Goal: Contribute content: Contribute content

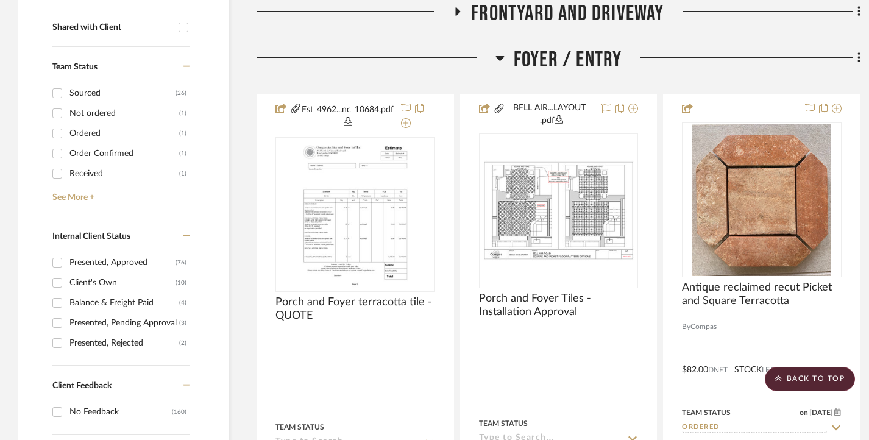
scroll to position [447, 0]
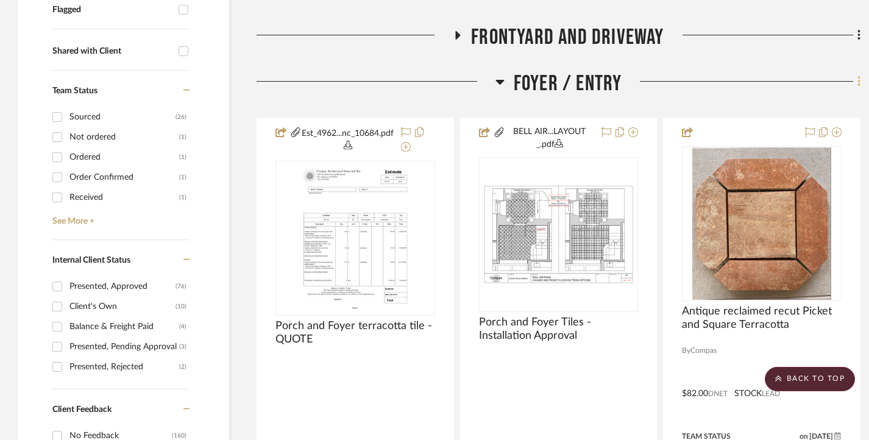
click at [860, 80] on icon at bounding box center [860, 81] width 4 height 13
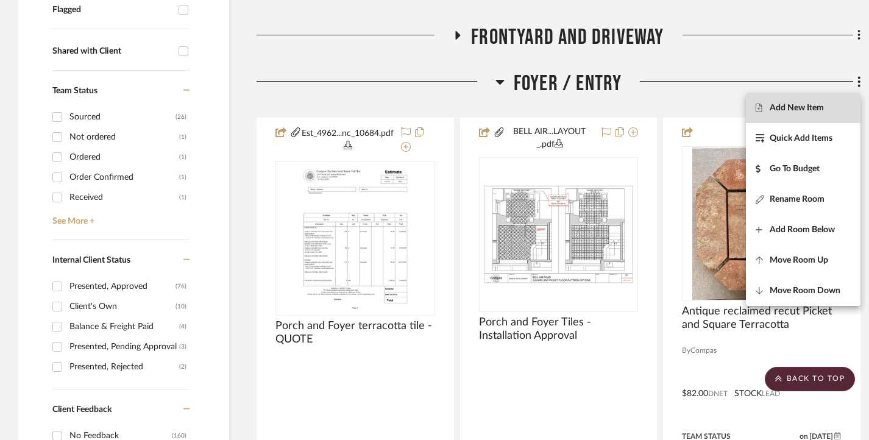
click at [808, 105] on span "Add New Item" at bounding box center [797, 107] width 54 height 10
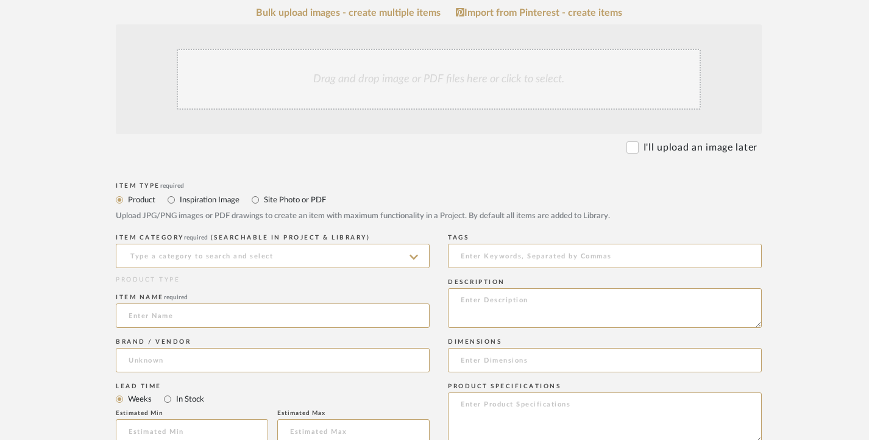
scroll to position [244, 0]
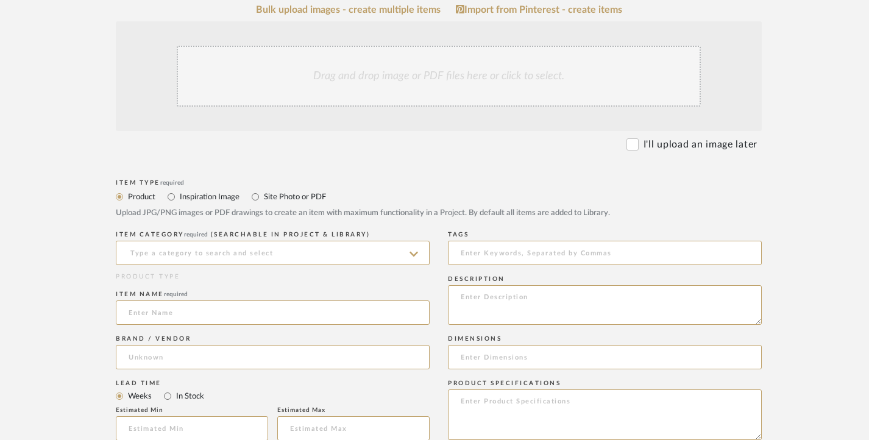
click at [264, 196] on label "Site Photo or PDF" at bounding box center [294, 196] width 63 height 13
click at [263, 196] on input "Site Photo or PDF" at bounding box center [255, 197] width 15 height 15
radio input "true"
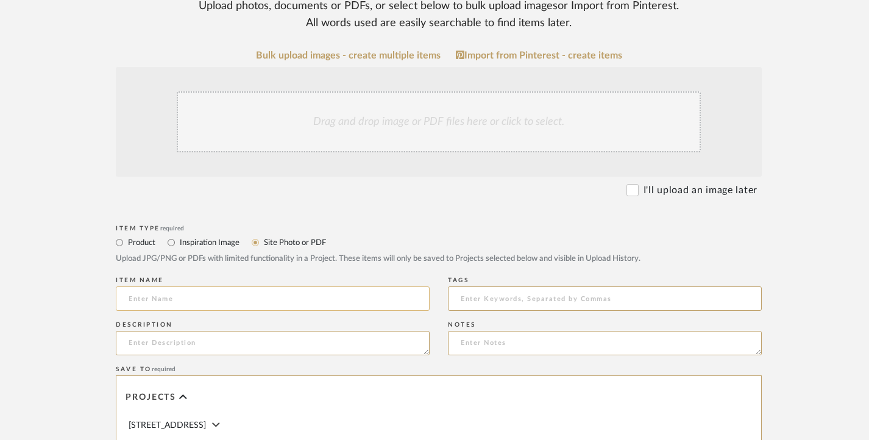
scroll to position [183, 0]
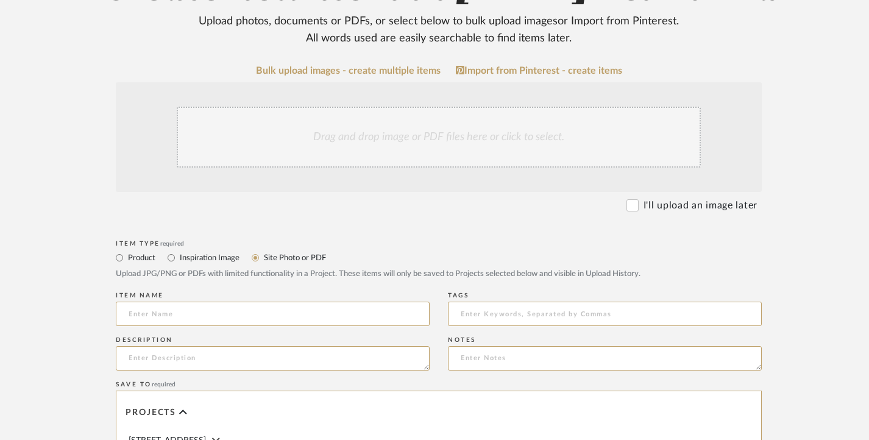
click at [330, 131] on div "Drag and drop image or PDF files here or click to select." at bounding box center [439, 137] width 524 height 61
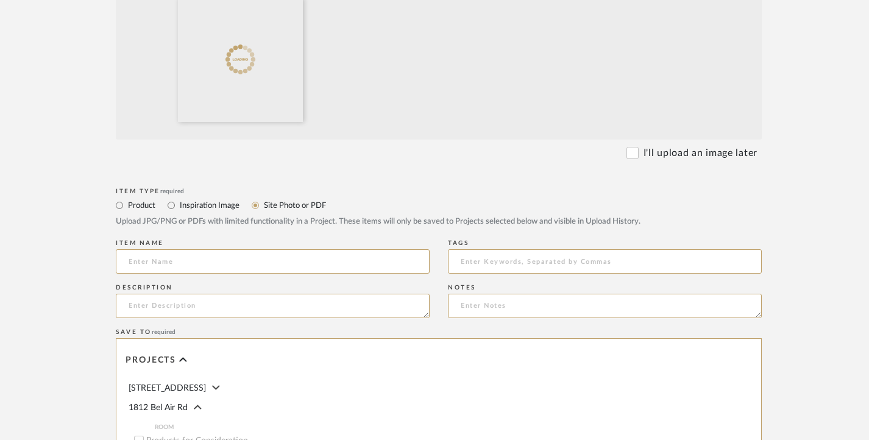
scroll to position [366, 0]
click at [197, 261] on input at bounding box center [273, 261] width 314 height 24
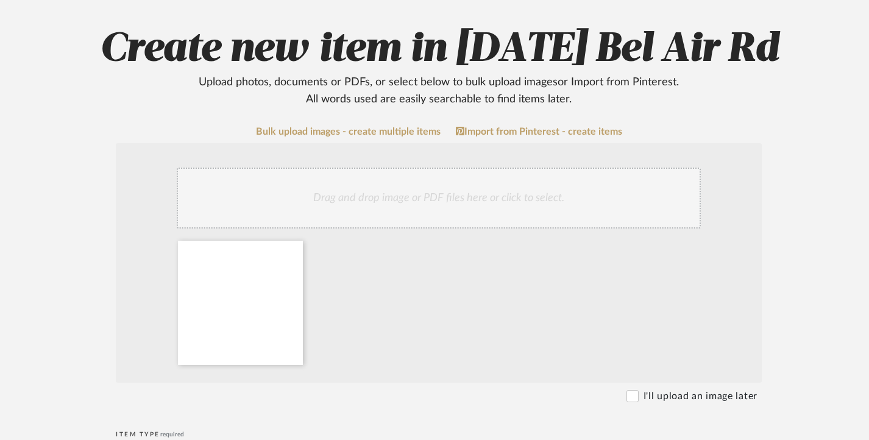
scroll to position [122, 0]
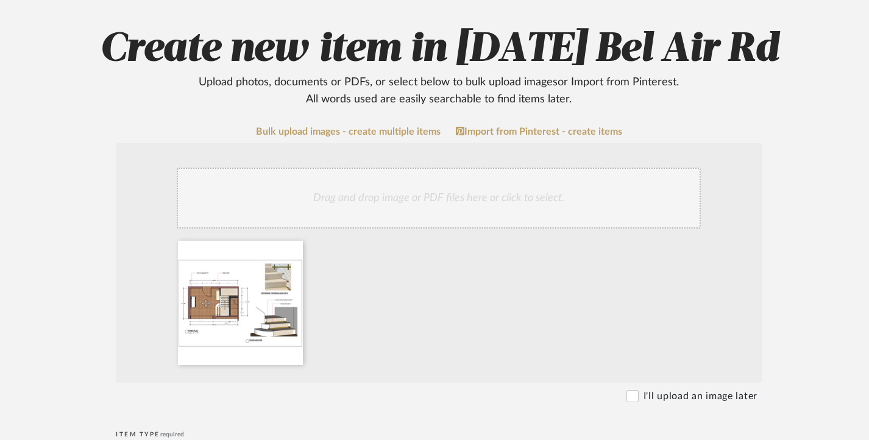
click at [357, 196] on div "Drag and drop image or PDF files here or click to select." at bounding box center [439, 198] width 524 height 61
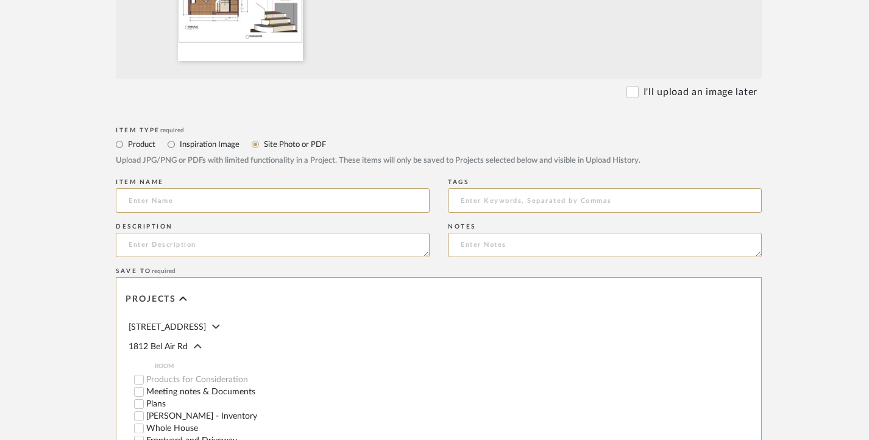
scroll to position [427, 0]
click at [198, 193] on input at bounding box center [273, 200] width 314 height 24
paste input "FOYER [DATE]"
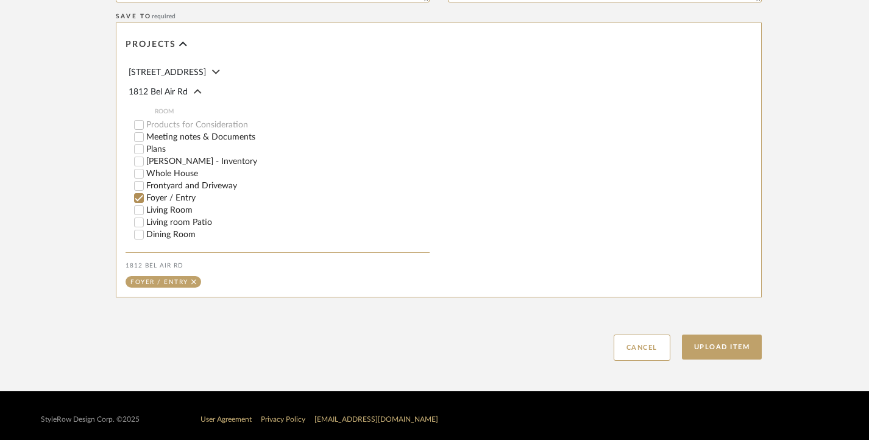
scroll to position [688, 0]
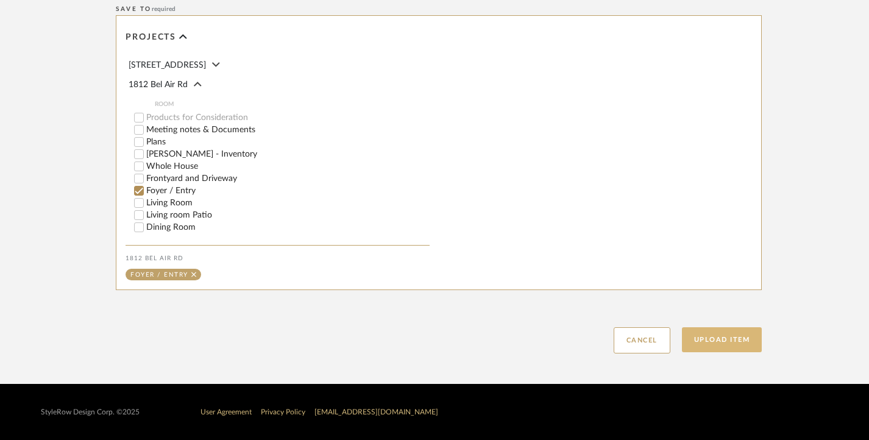
type input "FOYER [DATE]"
click at [720, 334] on button "Upload Item" at bounding box center [722, 339] width 80 height 25
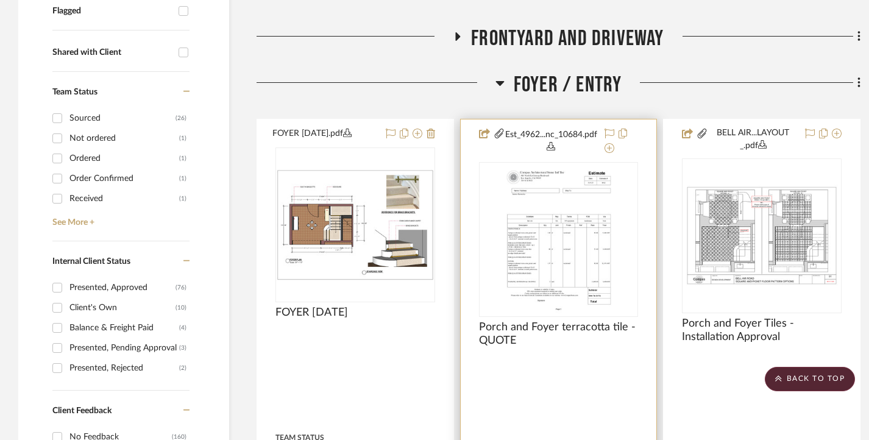
scroll to position [518, 0]
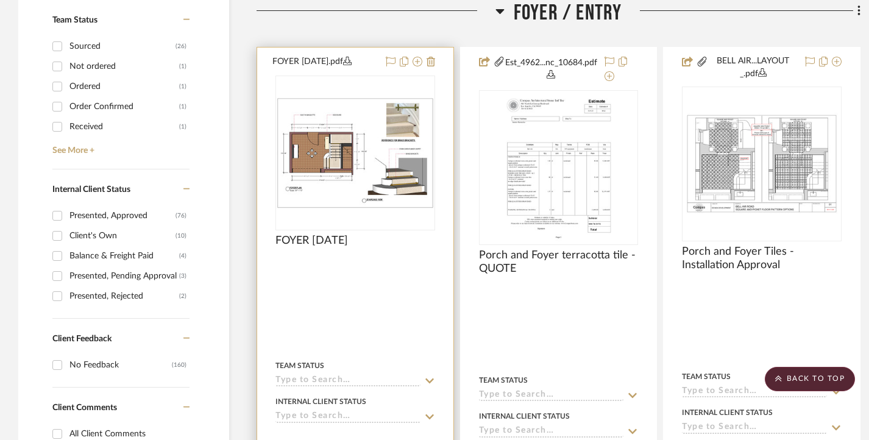
click at [312, 197] on img "0" at bounding box center [355, 153] width 157 height 111
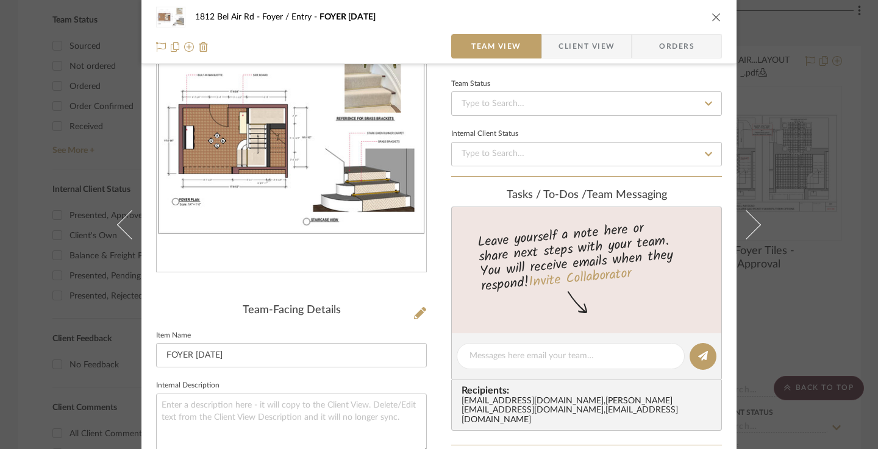
scroll to position [183, 0]
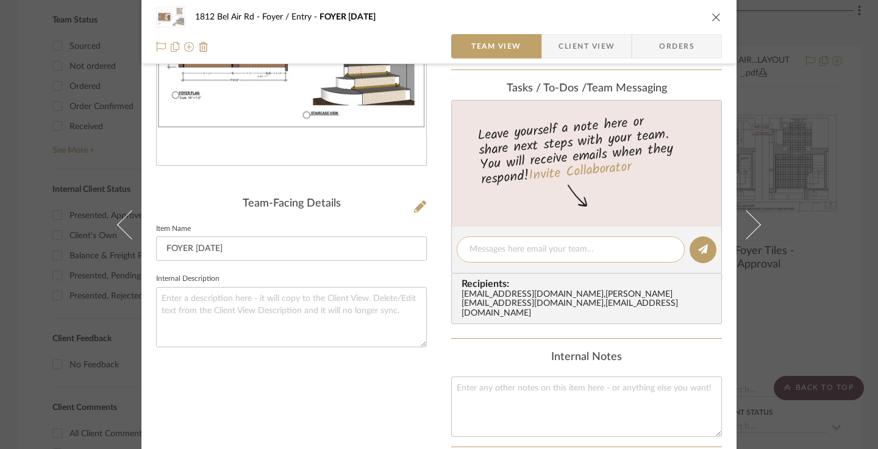
click at [520, 252] on textarea at bounding box center [570, 249] width 202 height 13
type textarea "u"
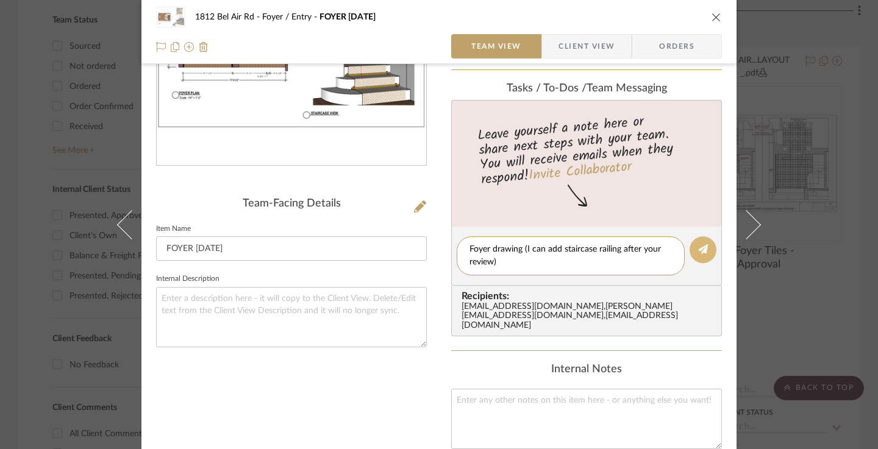
type textarea "Foyer drawing (I can add staircase railing after your review)"
click at [700, 242] on button at bounding box center [702, 249] width 27 height 27
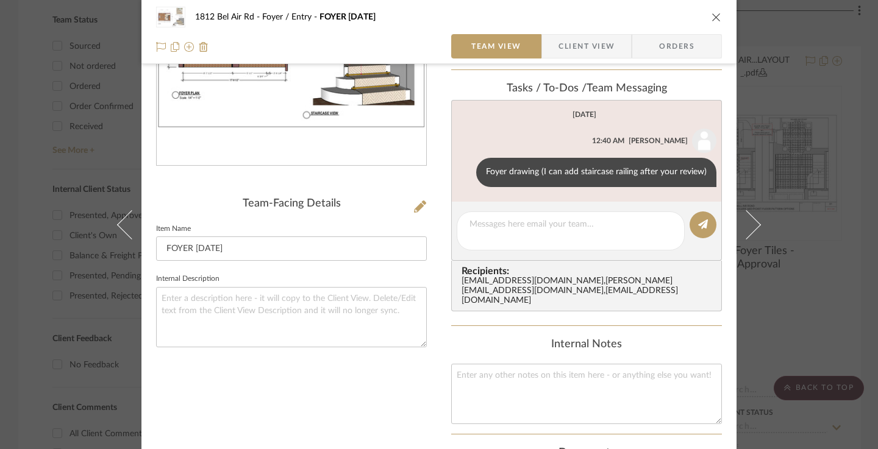
click at [25, 98] on div "1812 Bel Air Rd Foyer / Entry FOYER [DATE] Team View Client View Orders FOYER […" at bounding box center [439, 224] width 878 height 449
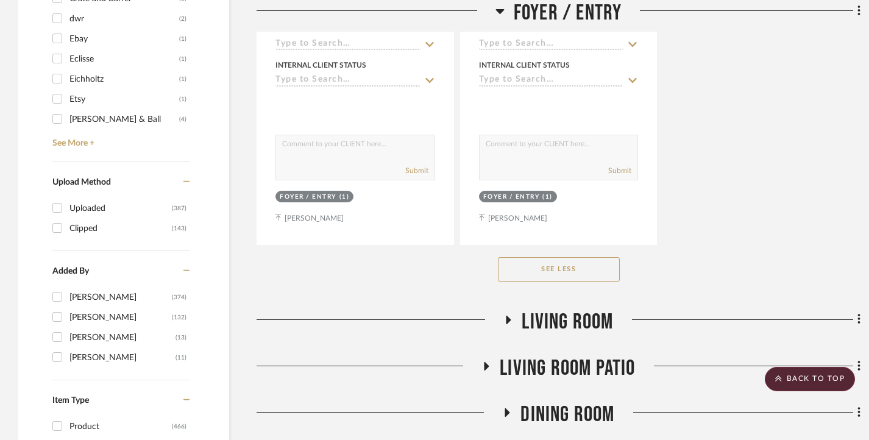
scroll to position [2133, 0]
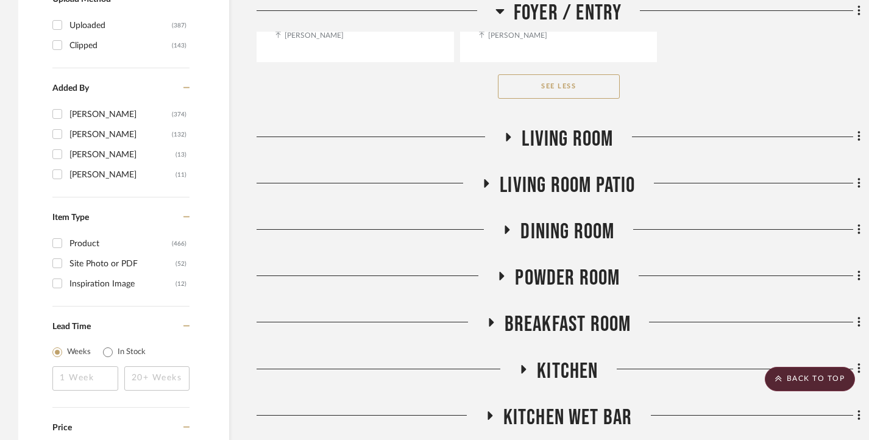
click at [511, 139] on icon at bounding box center [508, 136] width 15 height 9
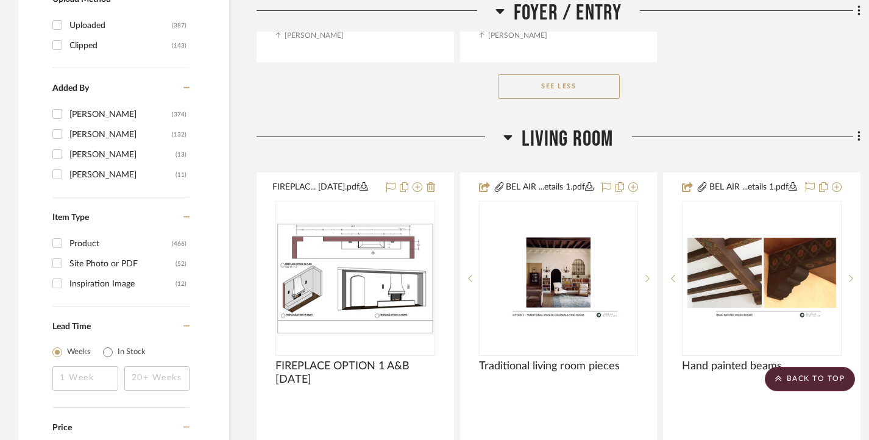
click at [510, 136] on icon at bounding box center [507, 137] width 9 height 15
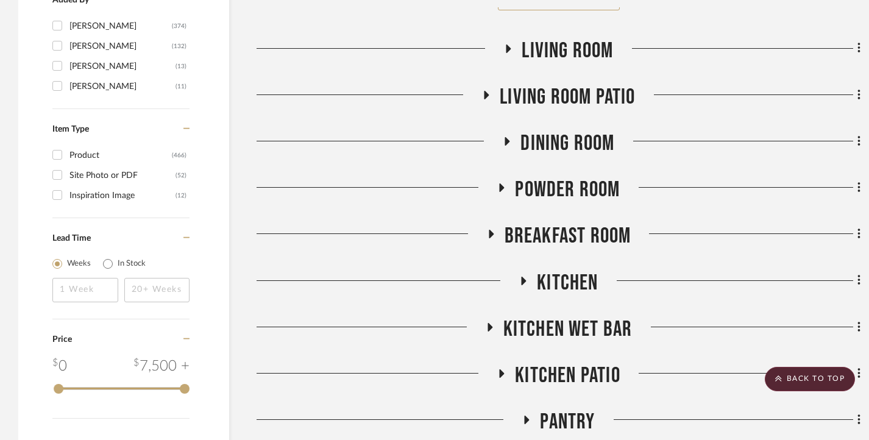
scroll to position [2255, 0]
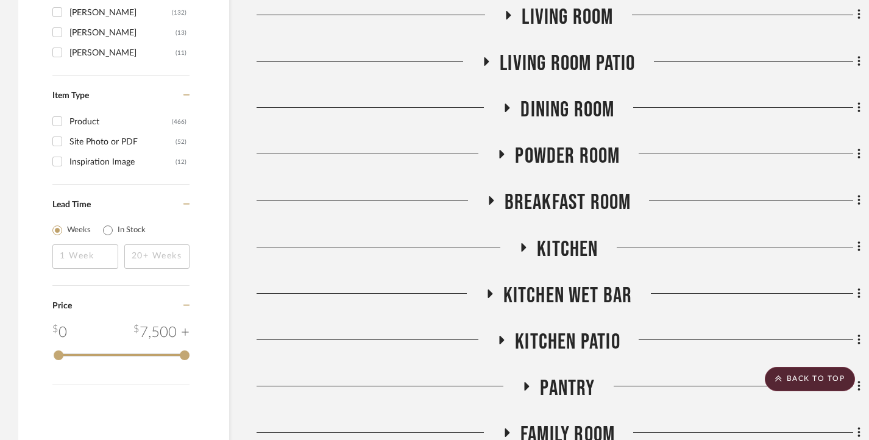
click at [497, 199] on icon at bounding box center [490, 200] width 15 height 9
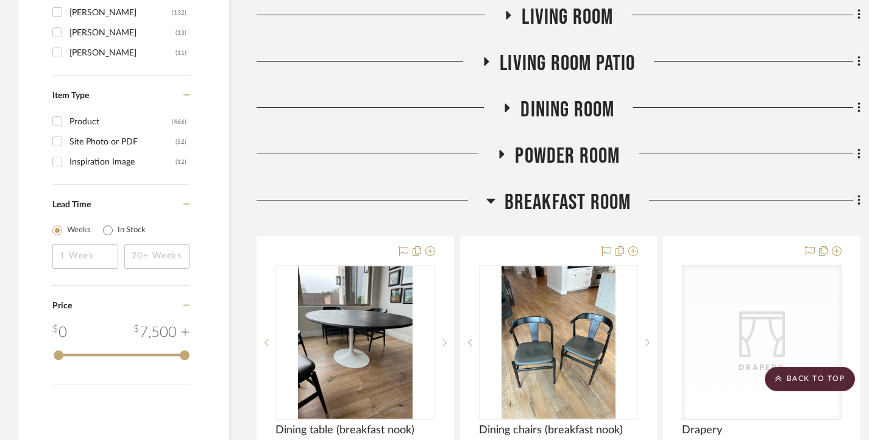
click at [495, 199] on h3 "Breakfast Room" at bounding box center [558, 203] width 145 height 26
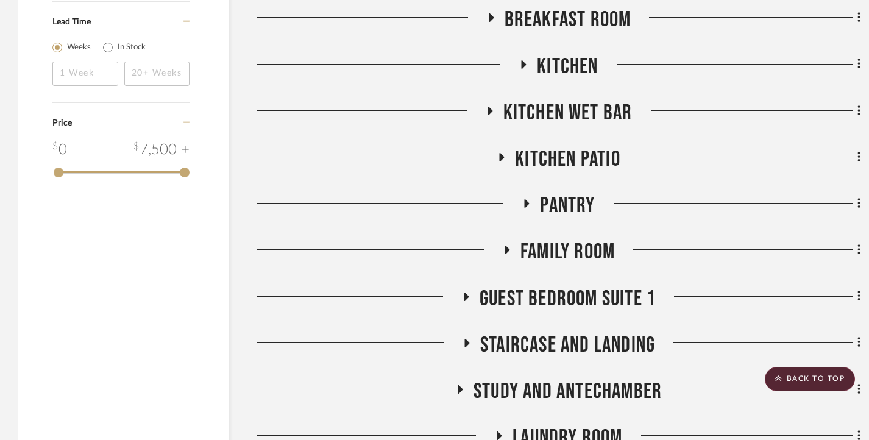
scroll to position [2499, 0]
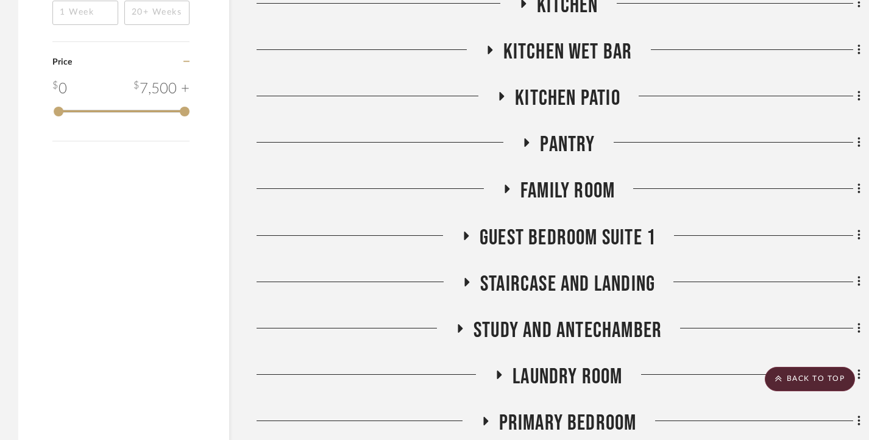
click at [505, 190] on icon at bounding box center [507, 189] width 5 height 9
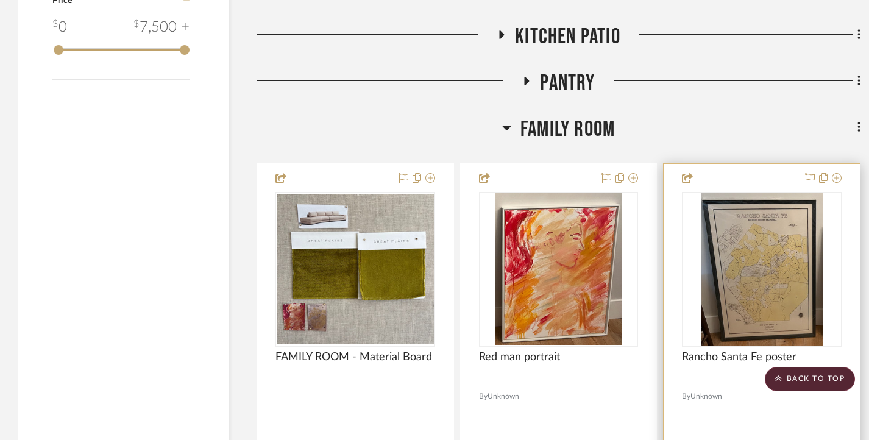
scroll to position [2560, 0]
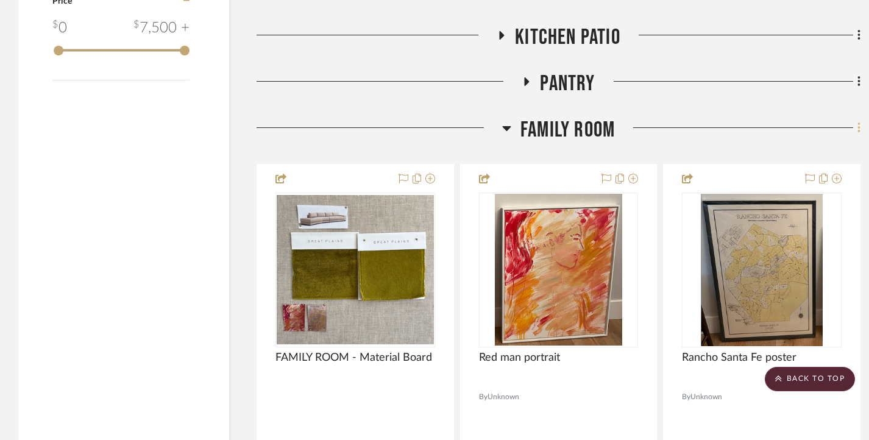
click at [858, 132] on icon at bounding box center [860, 127] width 4 height 13
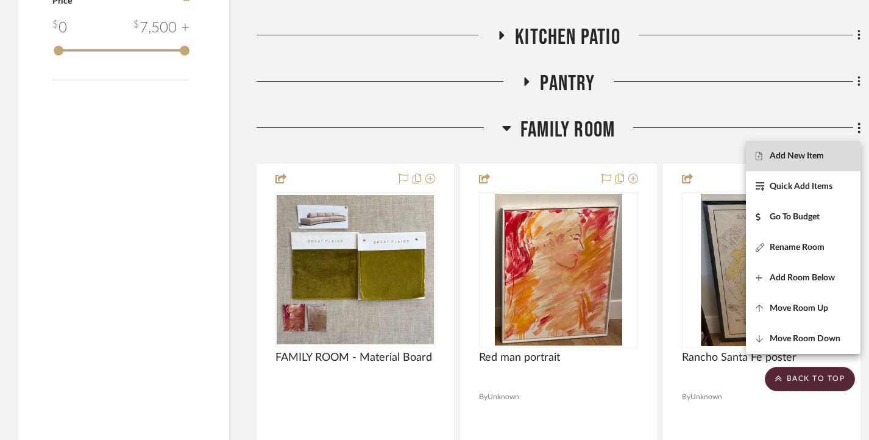
click at [798, 152] on span "Add New Item" at bounding box center [797, 156] width 54 height 10
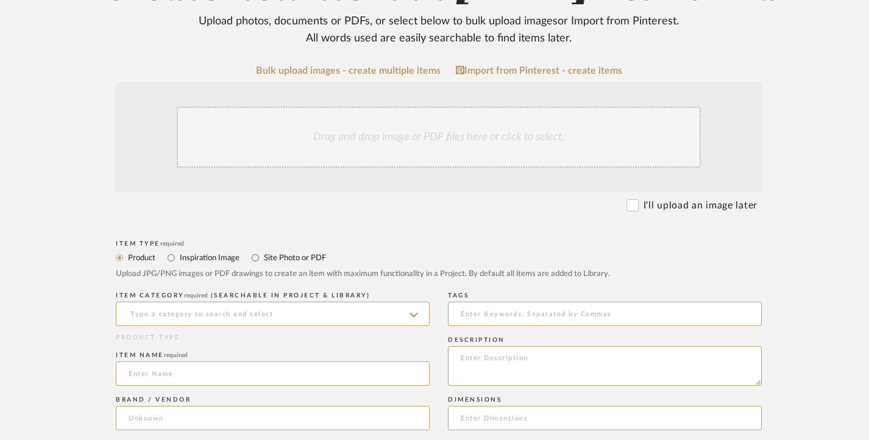
scroll to position [122, 0]
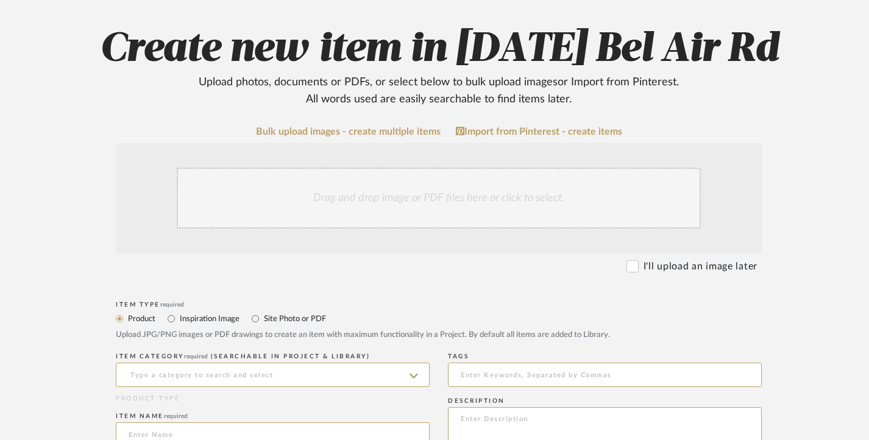
click at [279, 313] on label "Site Photo or PDF" at bounding box center [294, 318] width 63 height 13
click at [263, 313] on input "Site Photo or PDF" at bounding box center [255, 318] width 15 height 15
radio input "true"
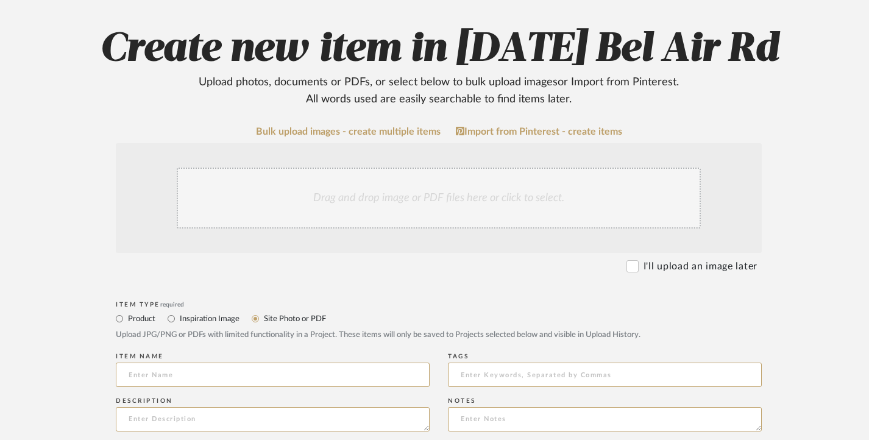
click at [371, 200] on div "Drag and drop image or PDF files here or click to select." at bounding box center [439, 198] width 524 height 61
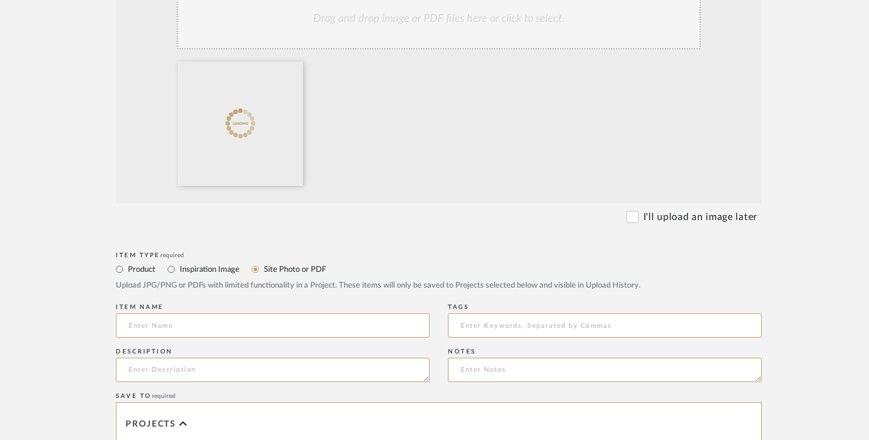
scroll to position [305, 0]
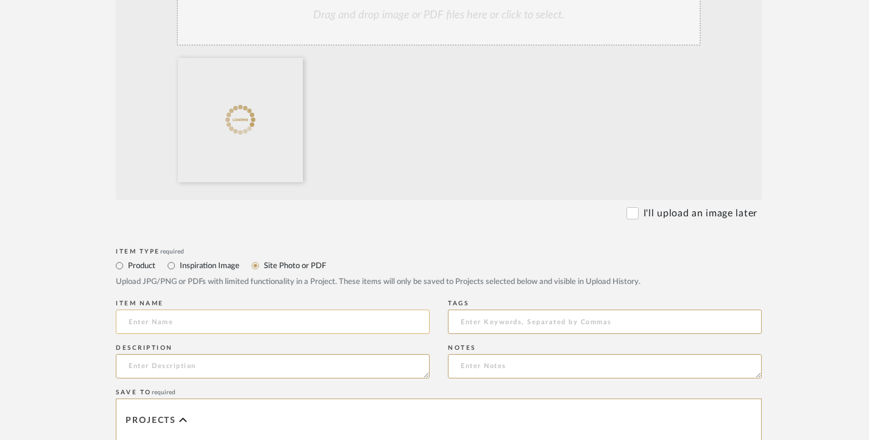
click at [180, 316] on input at bounding box center [273, 322] width 314 height 24
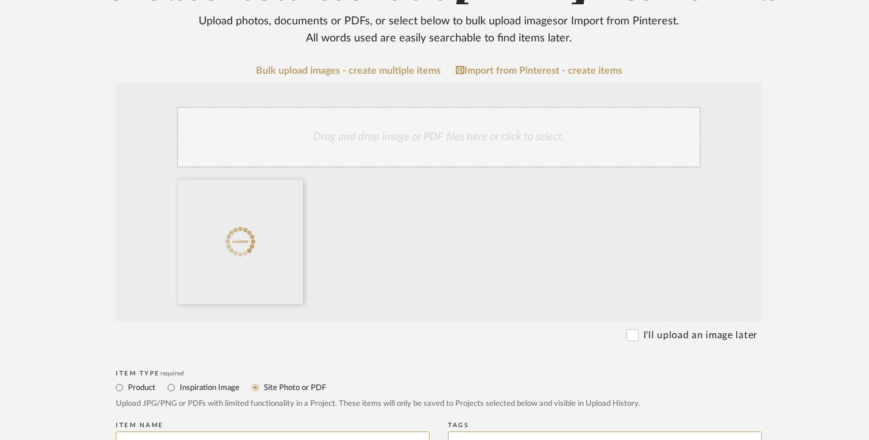
scroll to position [183, 0]
click at [419, 145] on div "Drag and drop image or PDF files here or click to select." at bounding box center [439, 137] width 524 height 61
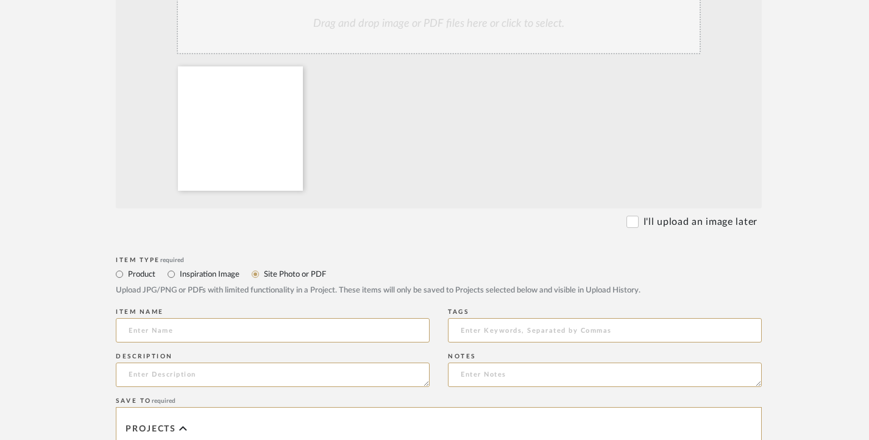
scroll to position [305, 0]
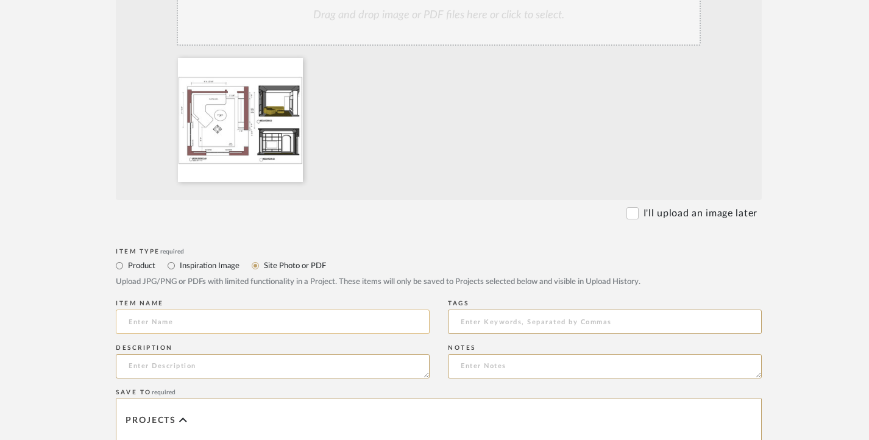
click at [208, 317] on input at bounding box center [273, 322] width 314 height 24
paste input "MEDIA ROOM [DATE]"
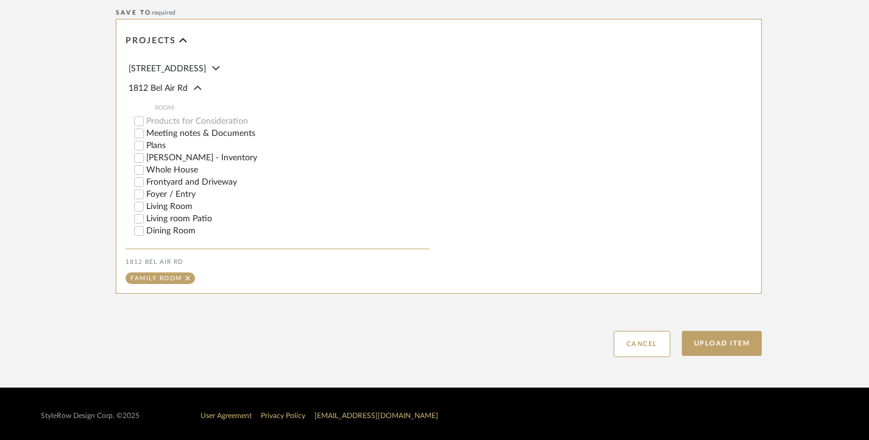
scroll to position [688, 0]
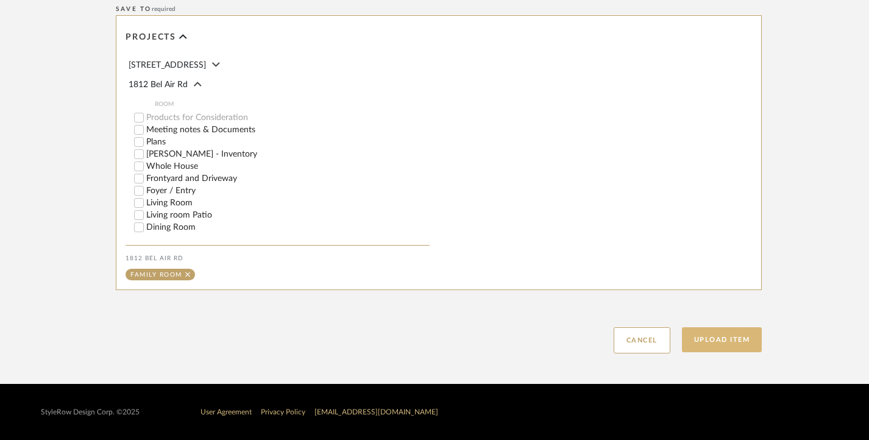
type input "MEDIA ROOM [DATE]"
click at [742, 339] on button "Upload Item" at bounding box center [722, 339] width 80 height 25
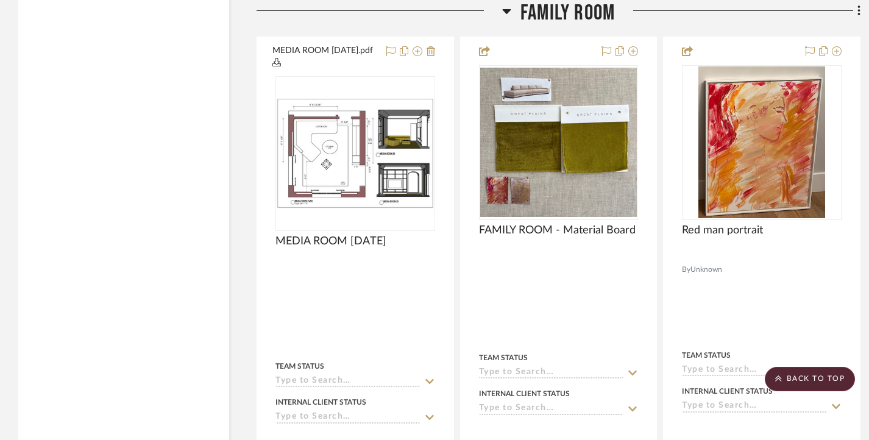
scroll to position [2693, 0]
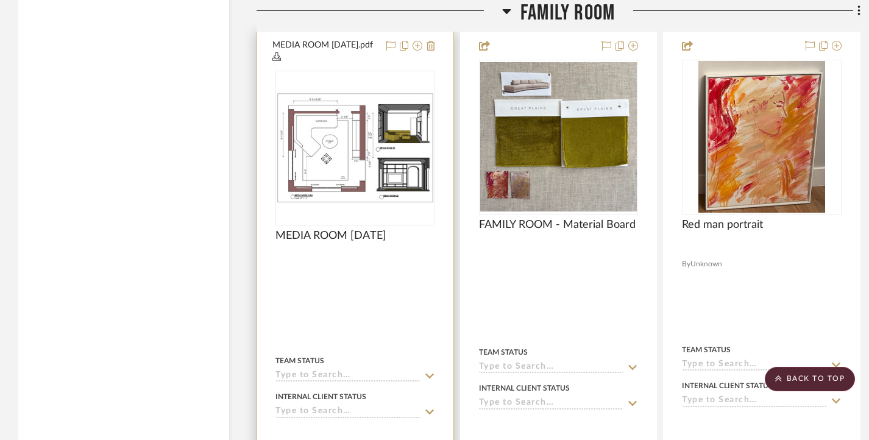
click at [399, 137] on img "0" at bounding box center [355, 148] width 157 height 111
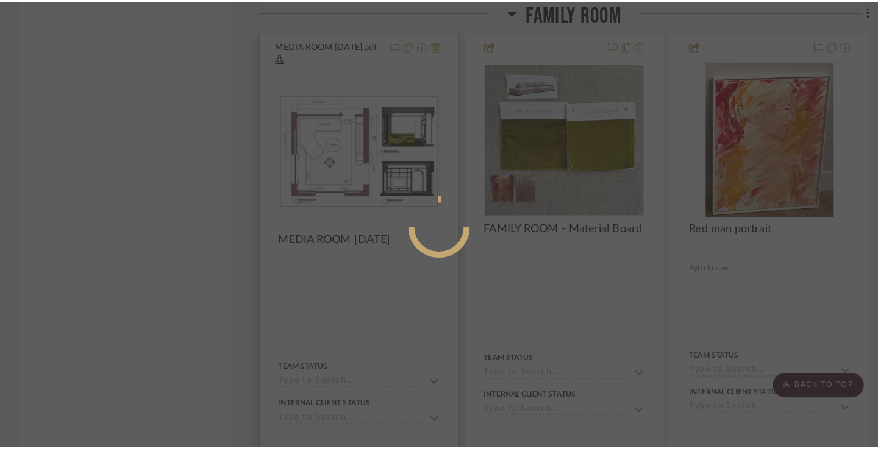
scroll to position [0, 0]
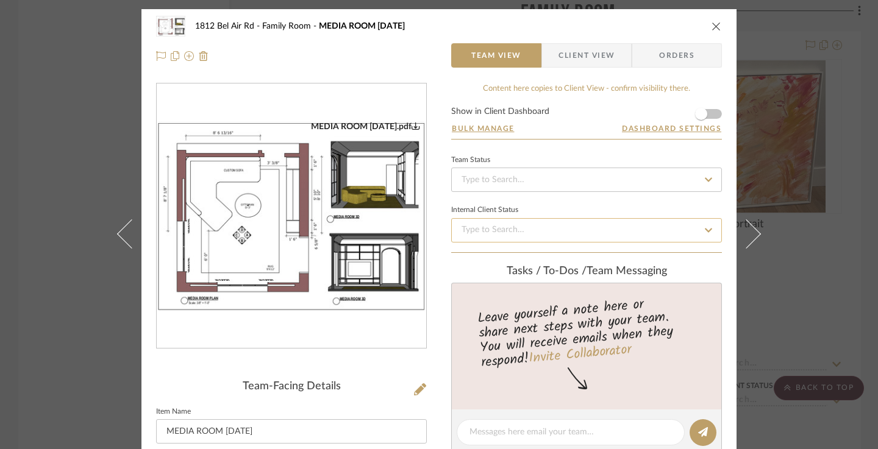
click at [500, 229] on input at bounding box center [586, 230] width 271 height 24
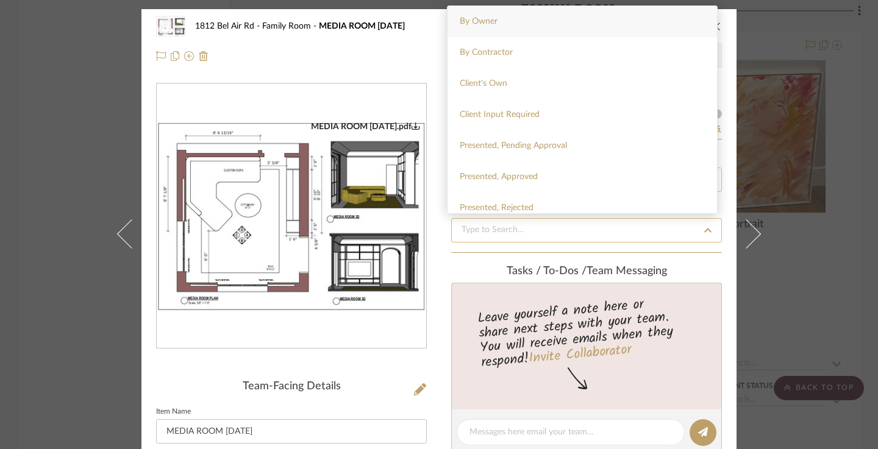
click at [489, 231] on input at bounding box center [586, 230] width 271 height 24
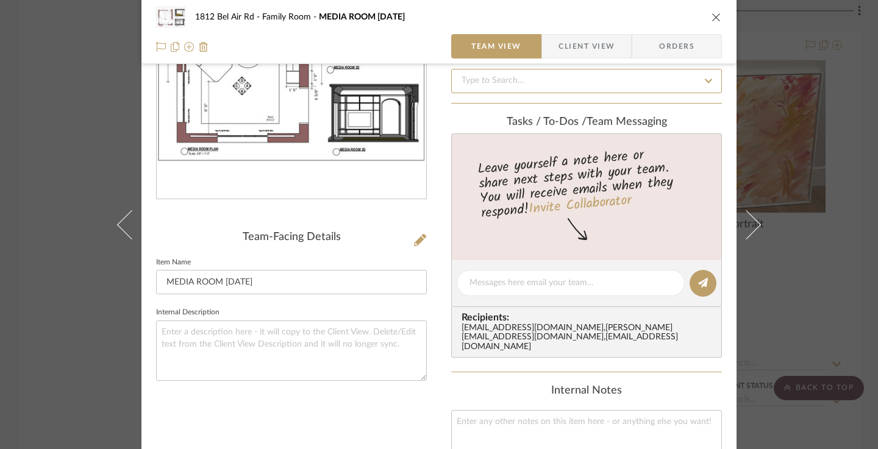
scroll to position [183, 0]
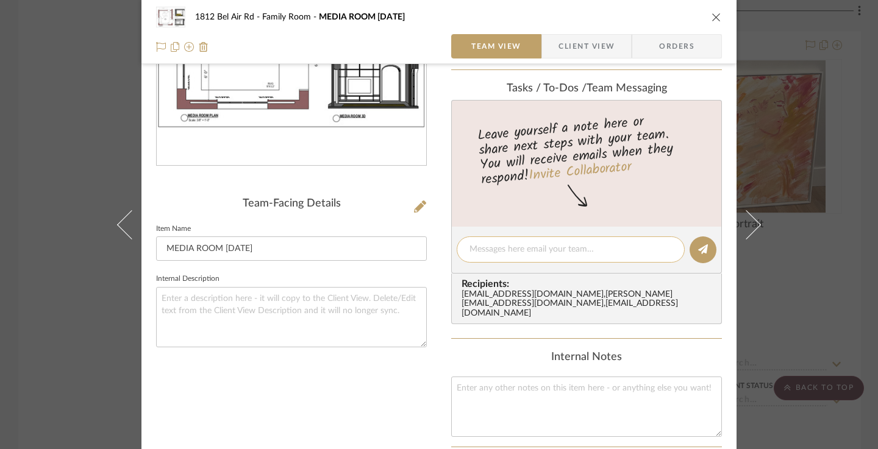
click at [497, 258] on div at bounding box center [571, 249] width 228 height 26
click at [491, 254] on textarea at bounding box center [570, 249] width 202 height 13
type textarea "Media room drawing"
click at [698, 252] on icon at bounding box center [703, 249] width 10 height 10
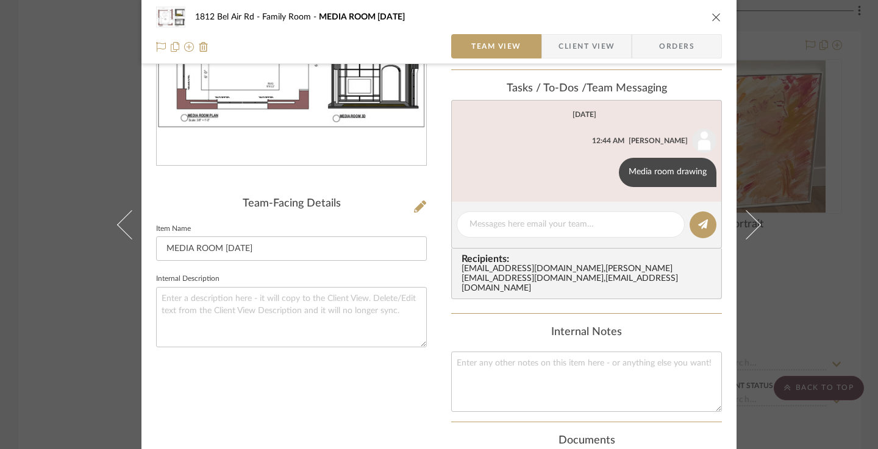
click at [30, 147] on div "1812 Bel Air Rd Family Room MEDIA ROOM [DATE] Team View Client View Orders MEDI…" at bounding box center [439, 224] width 878 height 449
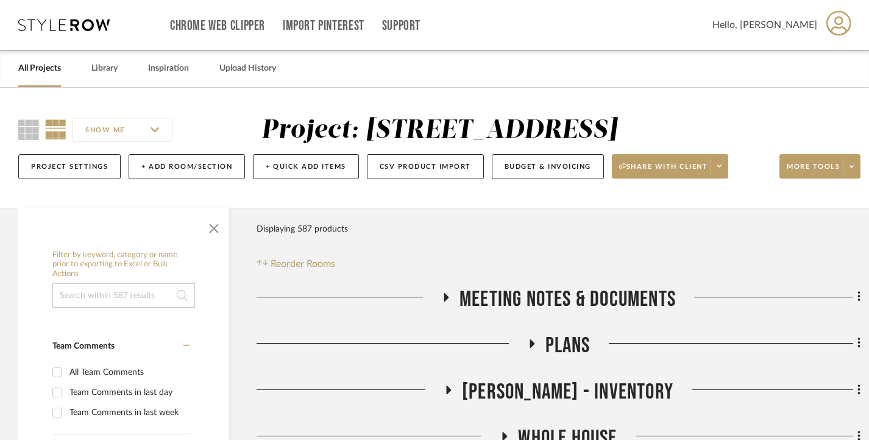
scroll to position [61, 0]
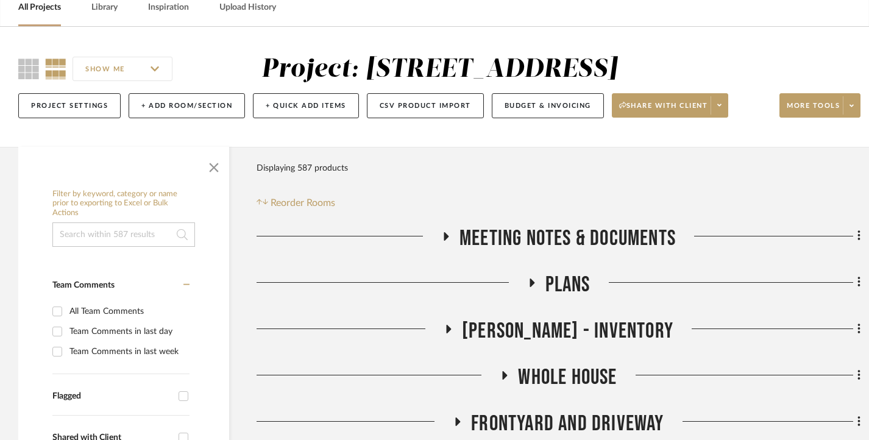
click at [441, 232] on icon at bounding box center [446, 236] width 15 height 9
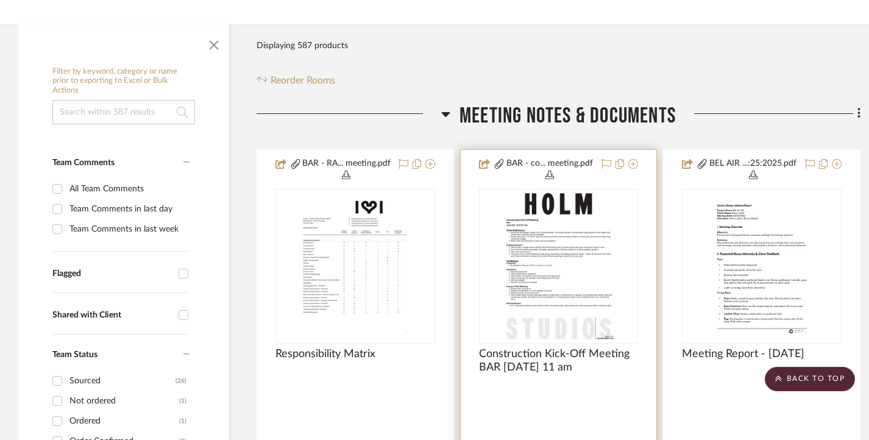
scroll to position [183, 0]
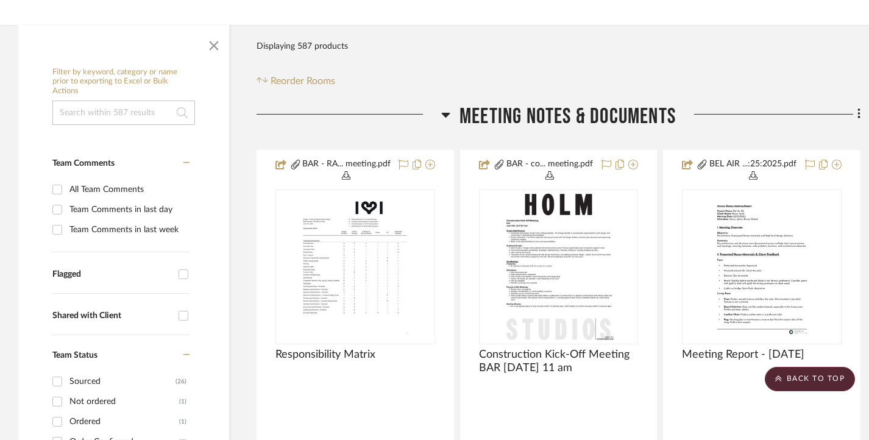
click at [451, 108] on h3 "Meeting notes & Documents" at bounding box center [558, 117] width 235 height 26
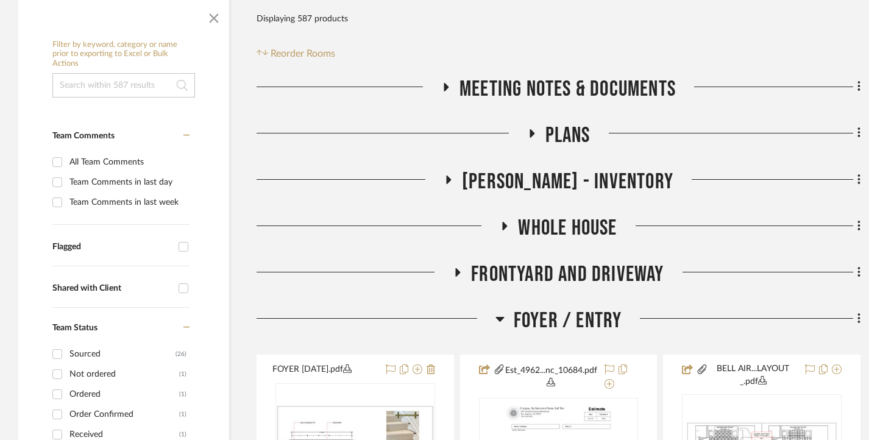
scroll to position [244, 0]
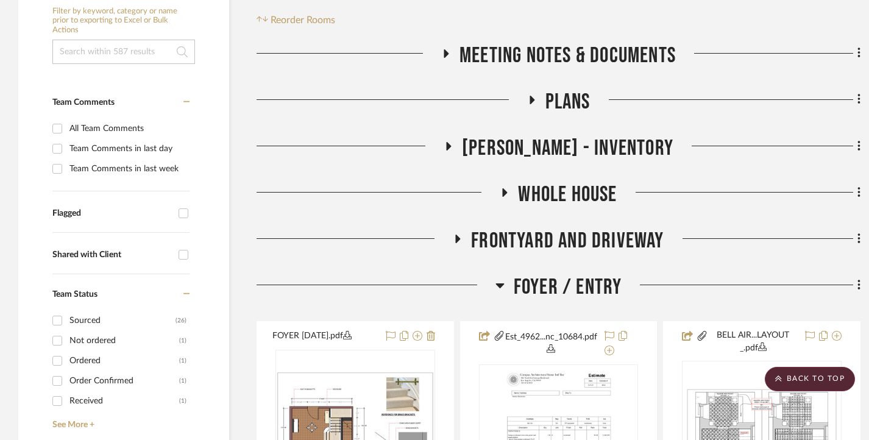
click at [530, 101] on icon at bounding box center [532, 100] width 5 height 9
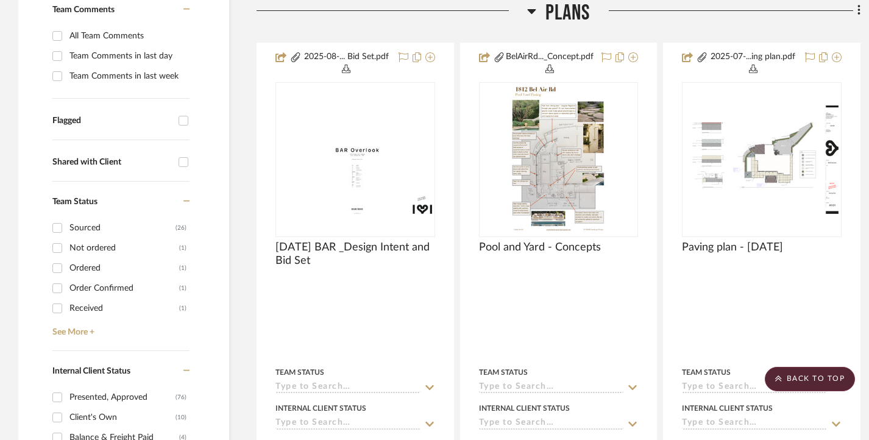
scroll to position [305, 0]
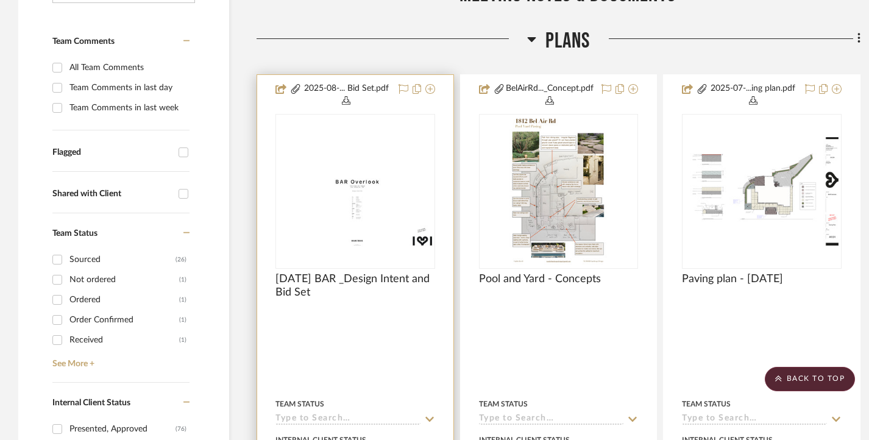
click at [352, 197] on img "0" at bounding box center [355, 191] width 157 height 112
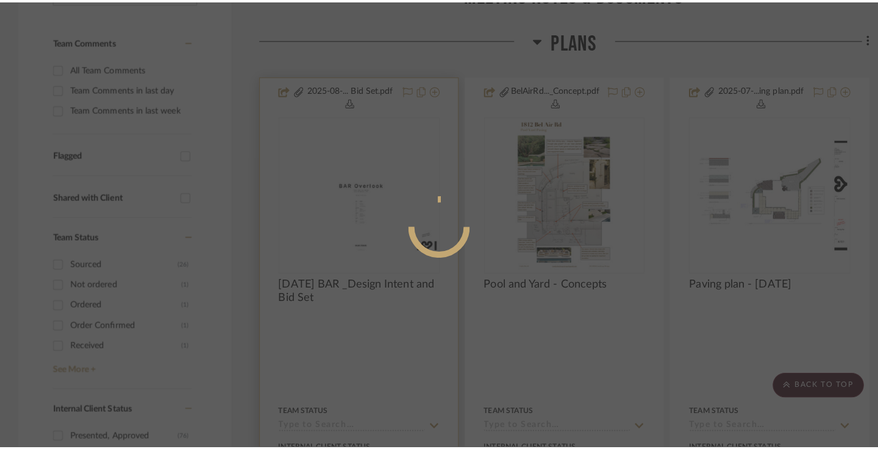
scroll to position [0, 0]
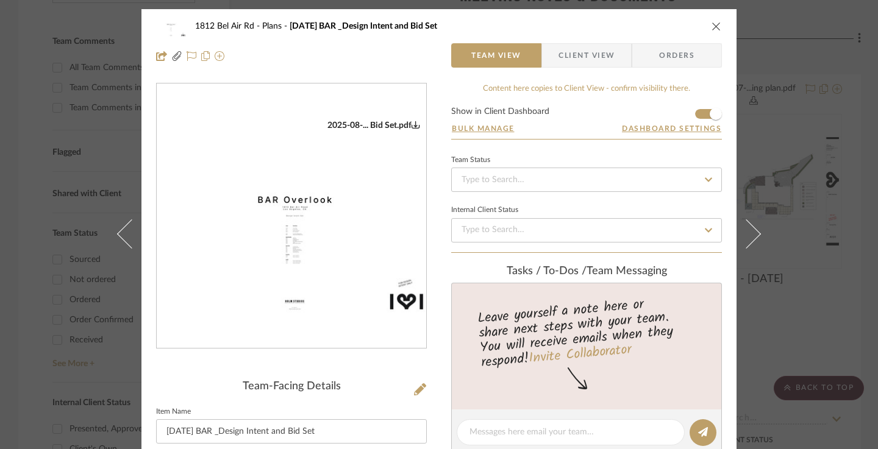
click at [345, 235] on img "0" at bounding box center [291, 216] width 269 height 192
